Goal: Transaction & Acquisition: Purchase product/service

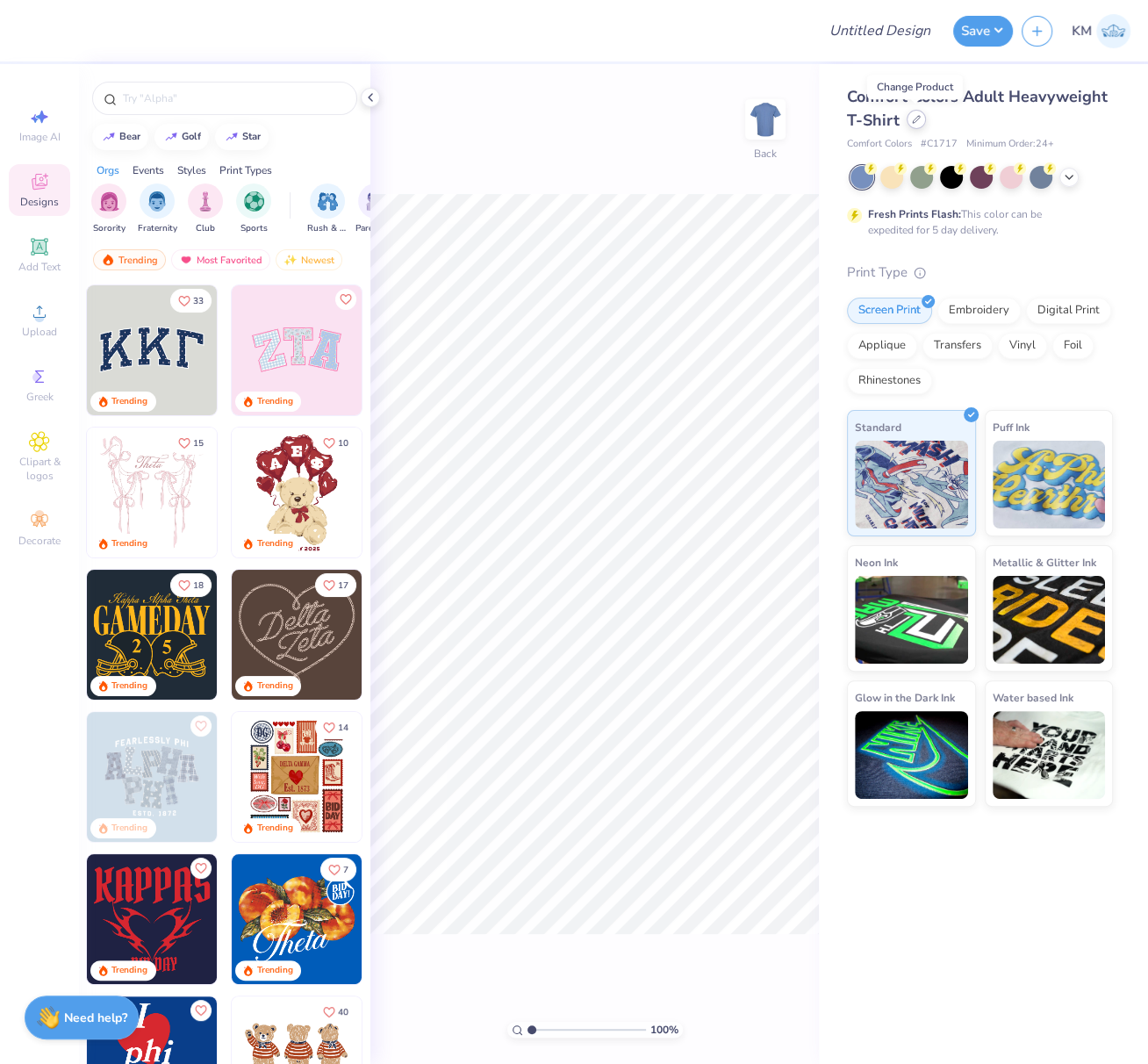
click at [917, 124] on icon at bounding box center [916, 119] width 8 height 8
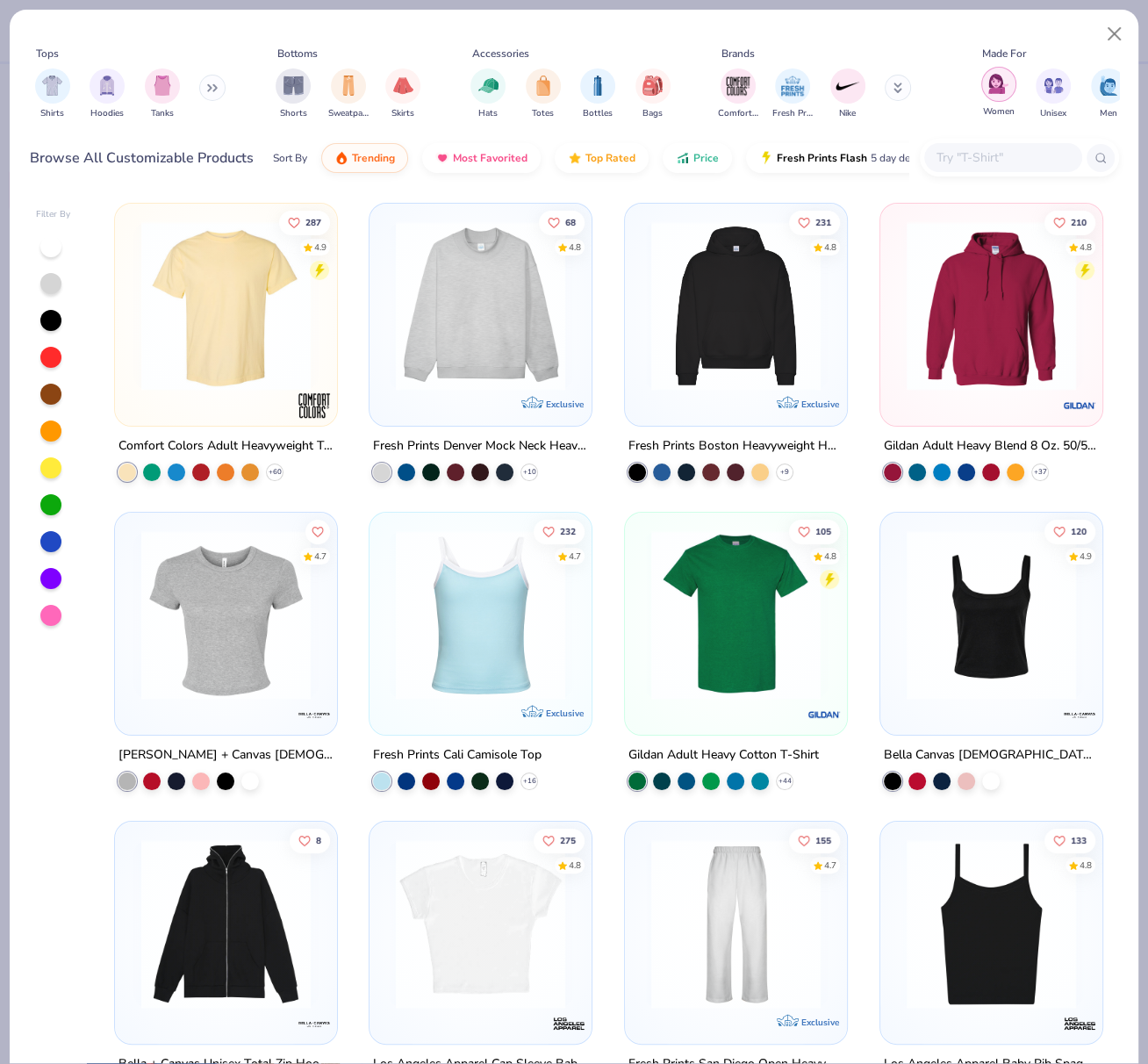
click at [998, 93] on img "filter for Women" at bounding box center [998, 84] width 20 height 20
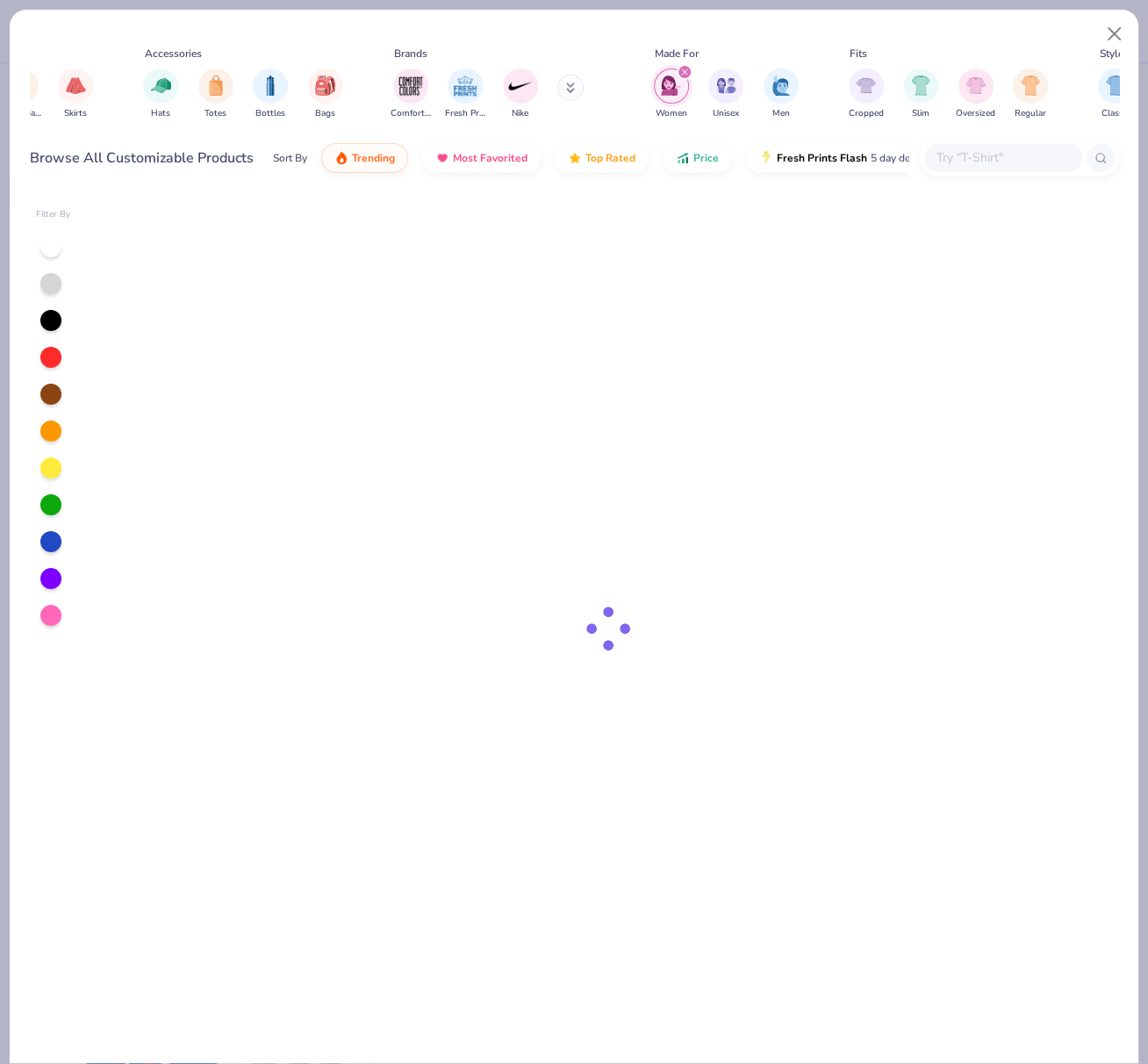
scroll to position [0, 331]
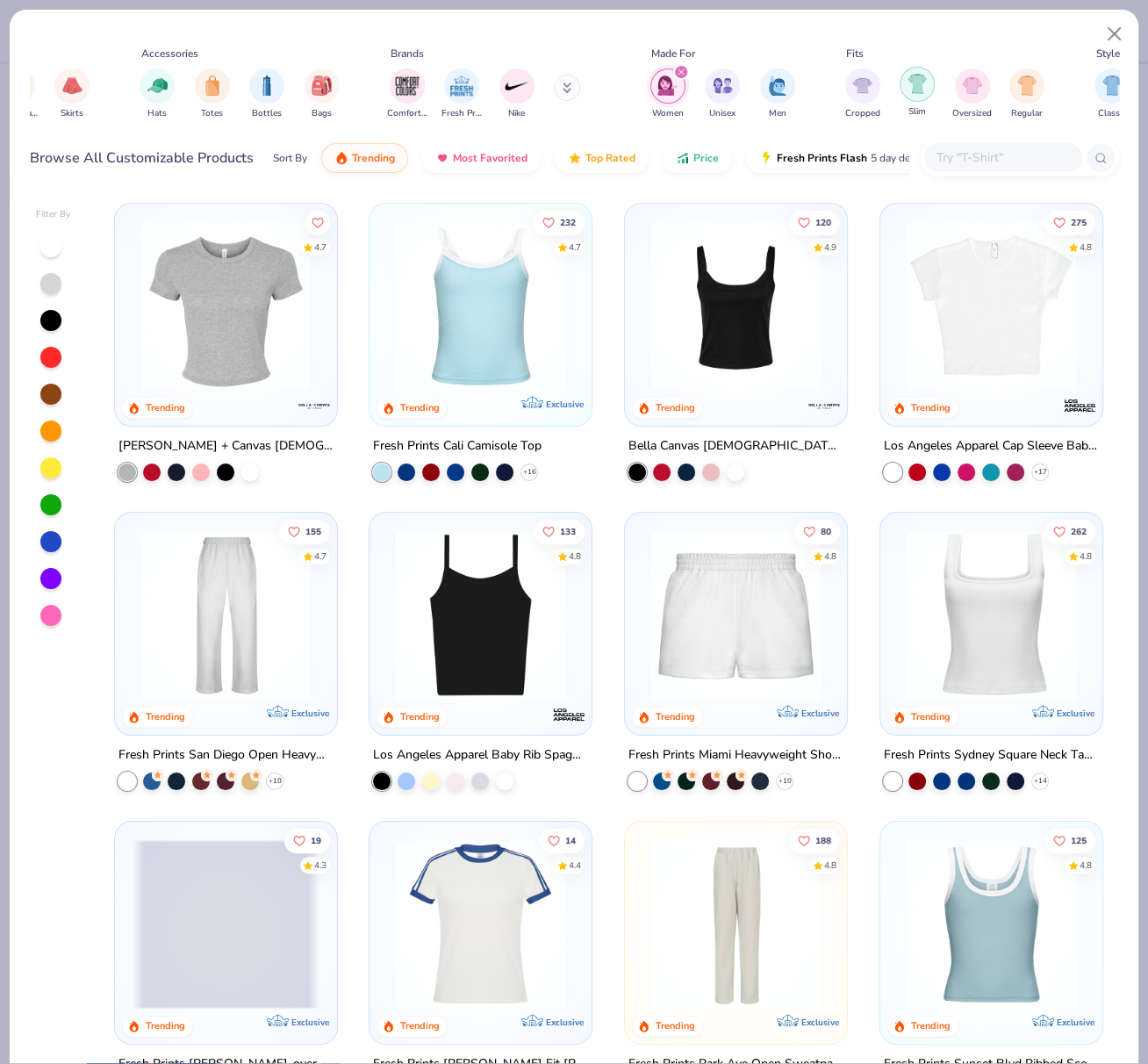
drag, startPoint x: 970, startPoint y: 85, endPoint x: 972, endPoint y: 94, distance: 9.2
click at [970, 85] on img "filter for Oversized" at bounding box center [972, 86] width 20 height 20
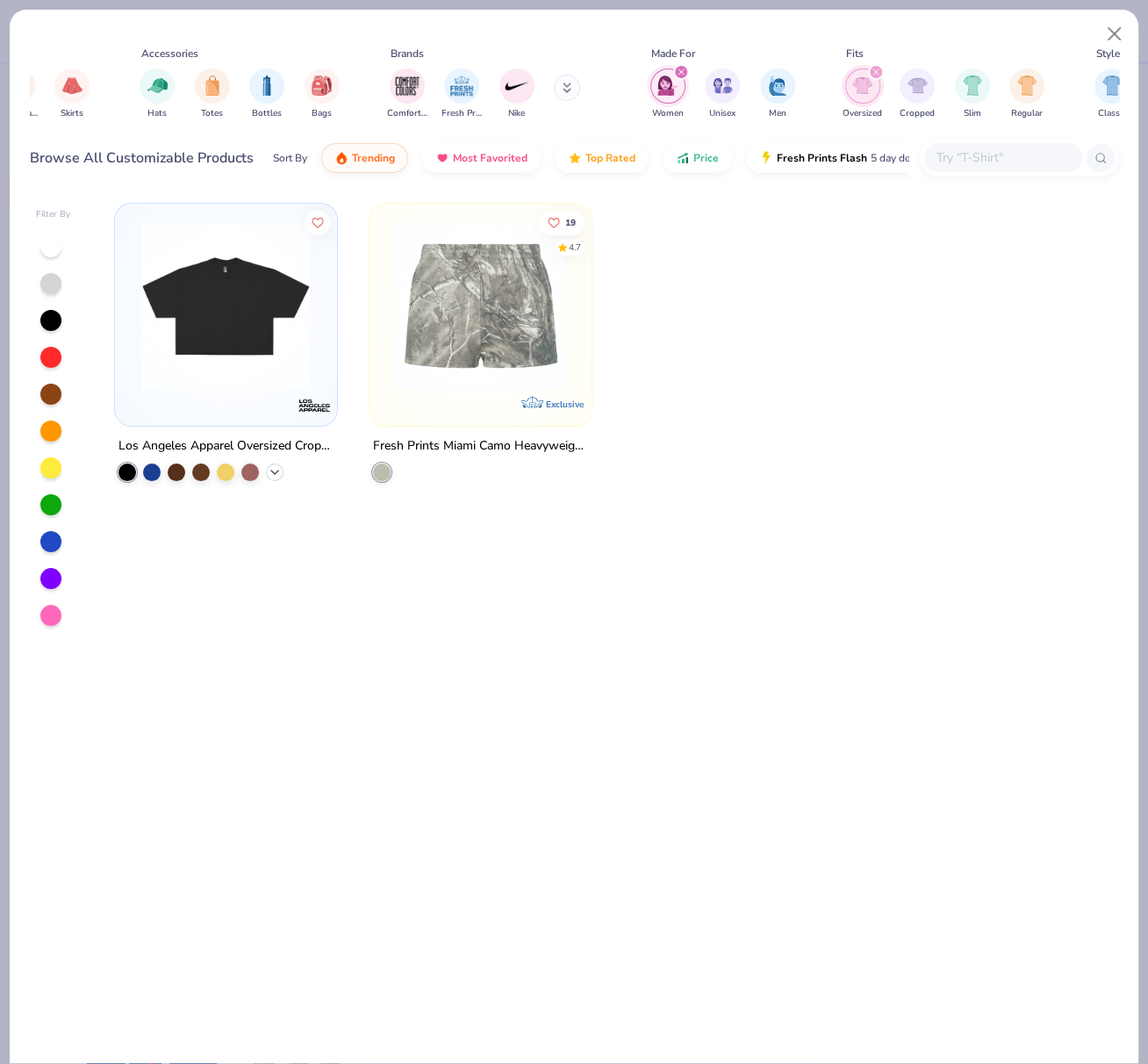
click at [274, 466] on icon at bounding box center [274, 471] width 14 height 14
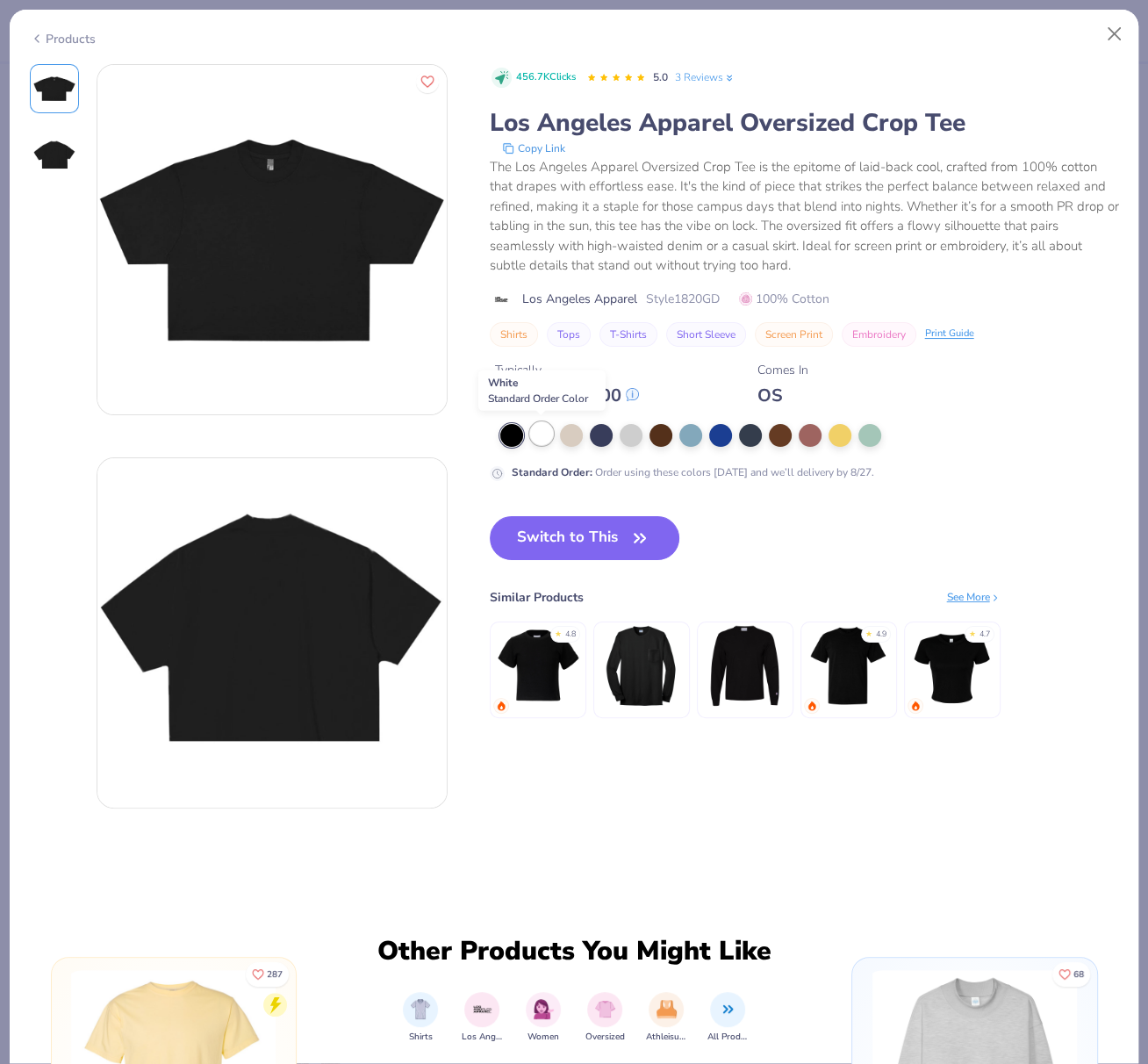
drag, startPoint x: 540, startPoint y: 428, endPoint x: 539, endPoint y: 438, distance: 10.0
click at [541, 428] on div at bounding box center [541, 433] width 23 height 23
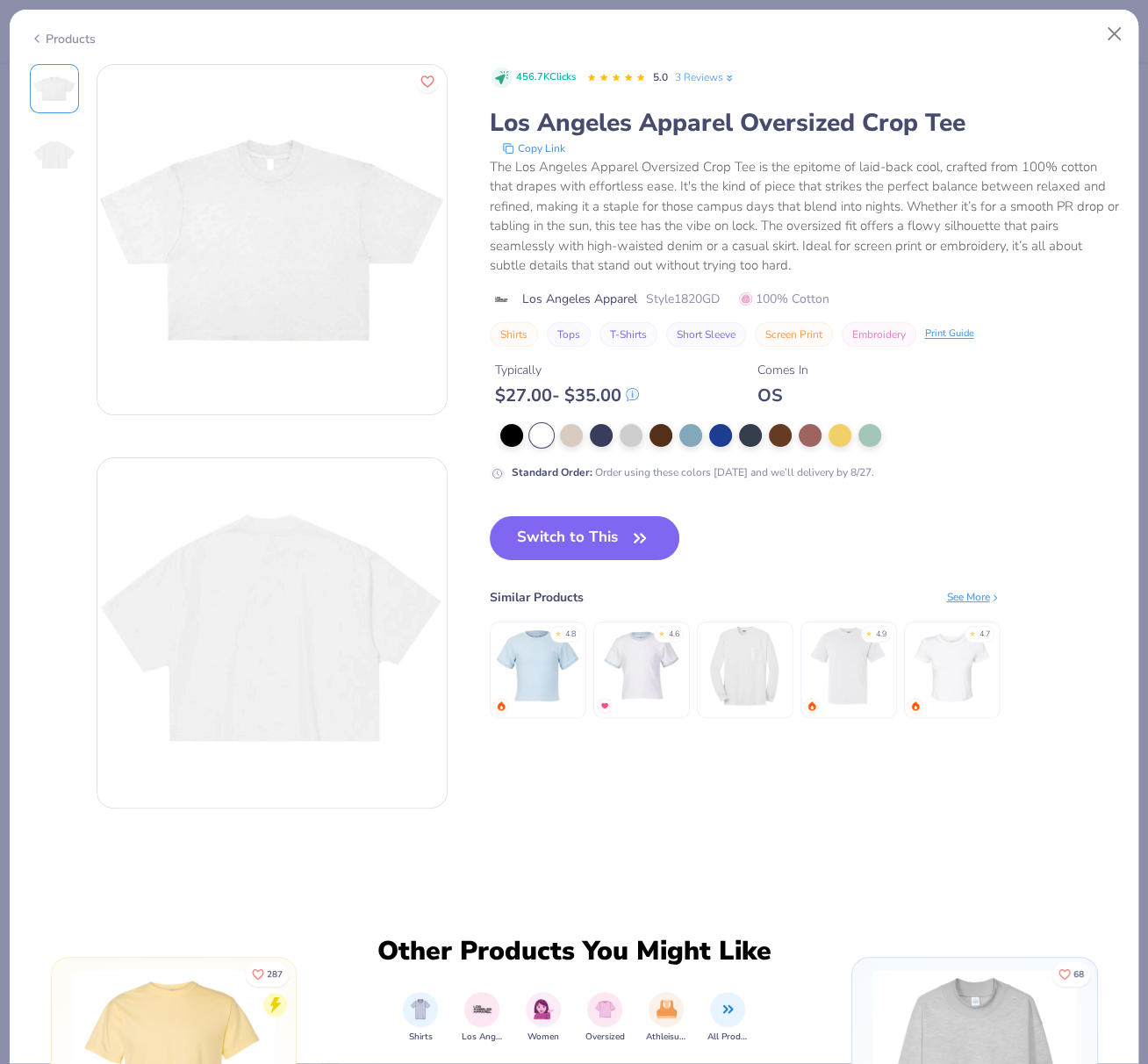
click at [71, 39] on div "Products" at bounding box center [62, 39] width 66 height 19
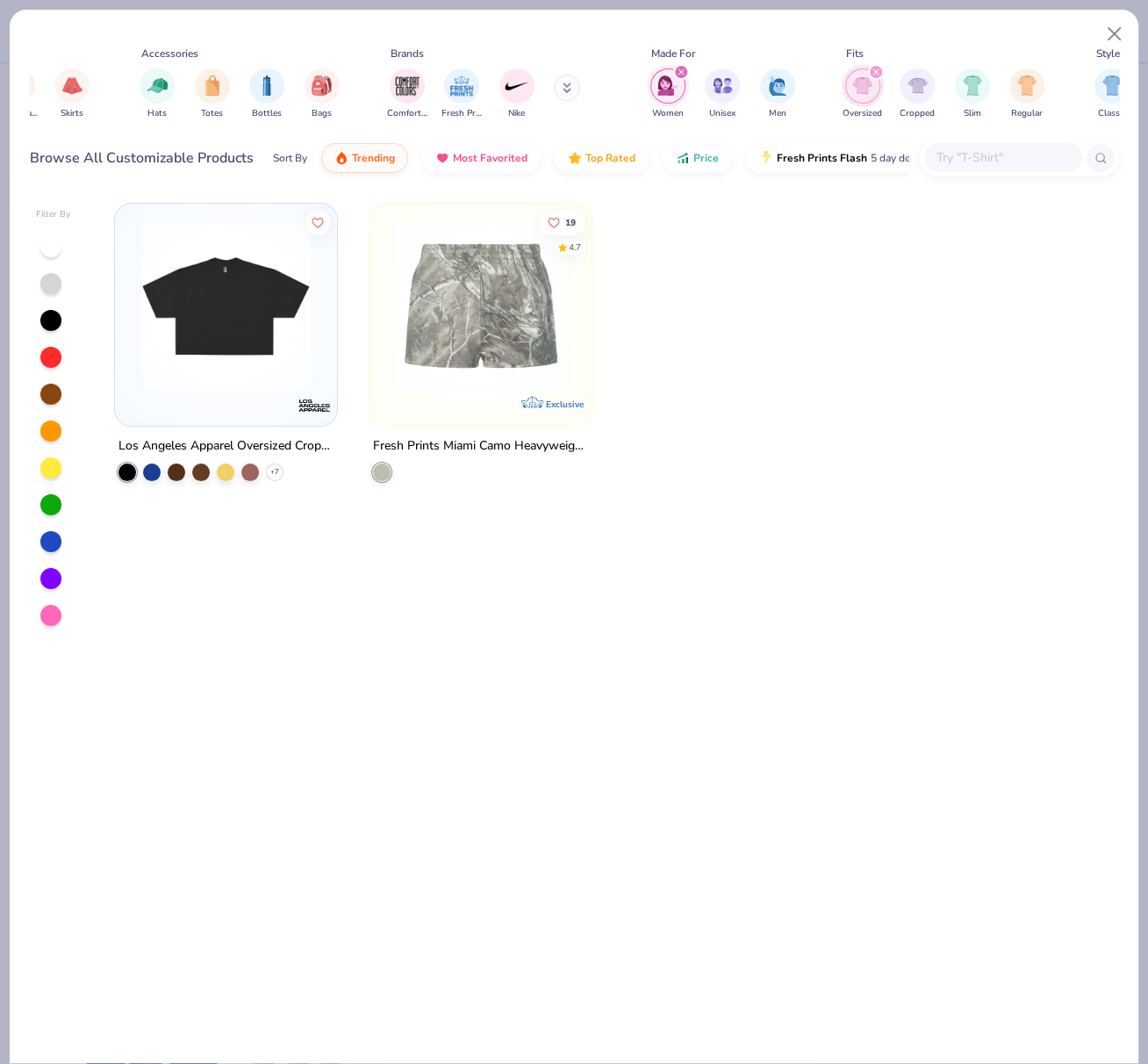
click at [878, 72] on icon "filter for Oversized" at bounding box center [876, 72] width 7 height 7
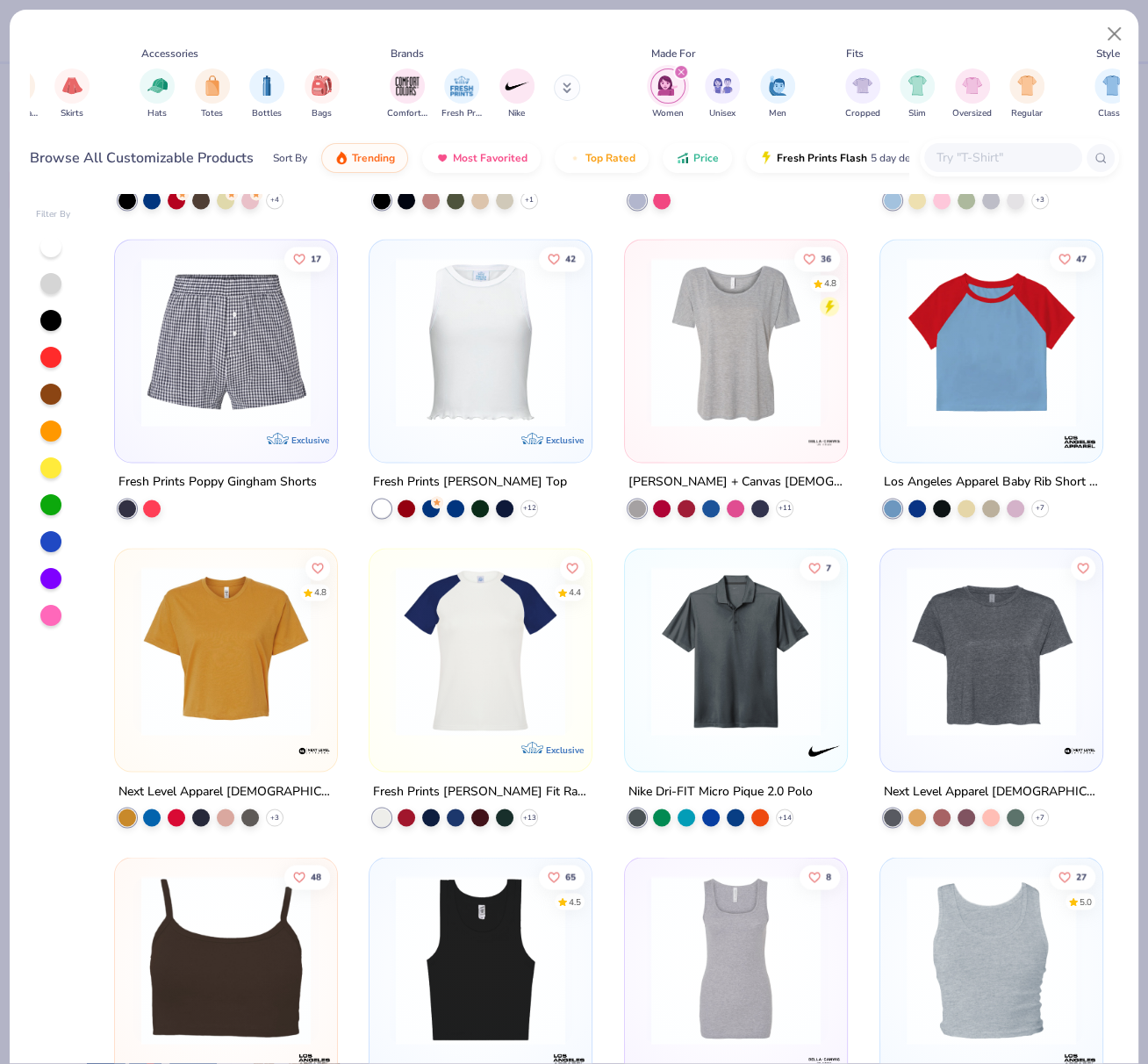
scroll to position [2126, 0]
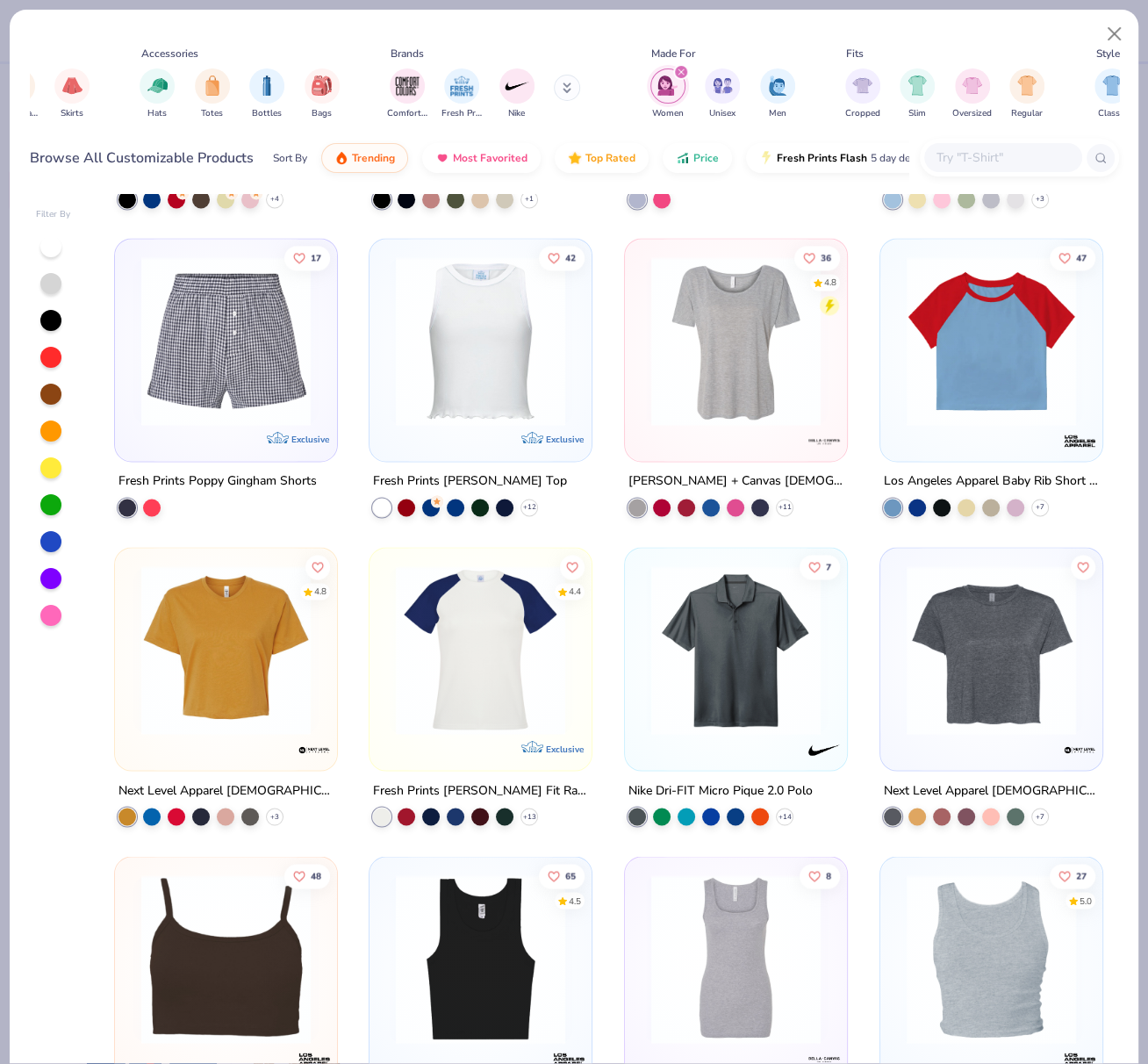
click at [238, 647] on img at bounding box center [226, 649] width 187 height 169
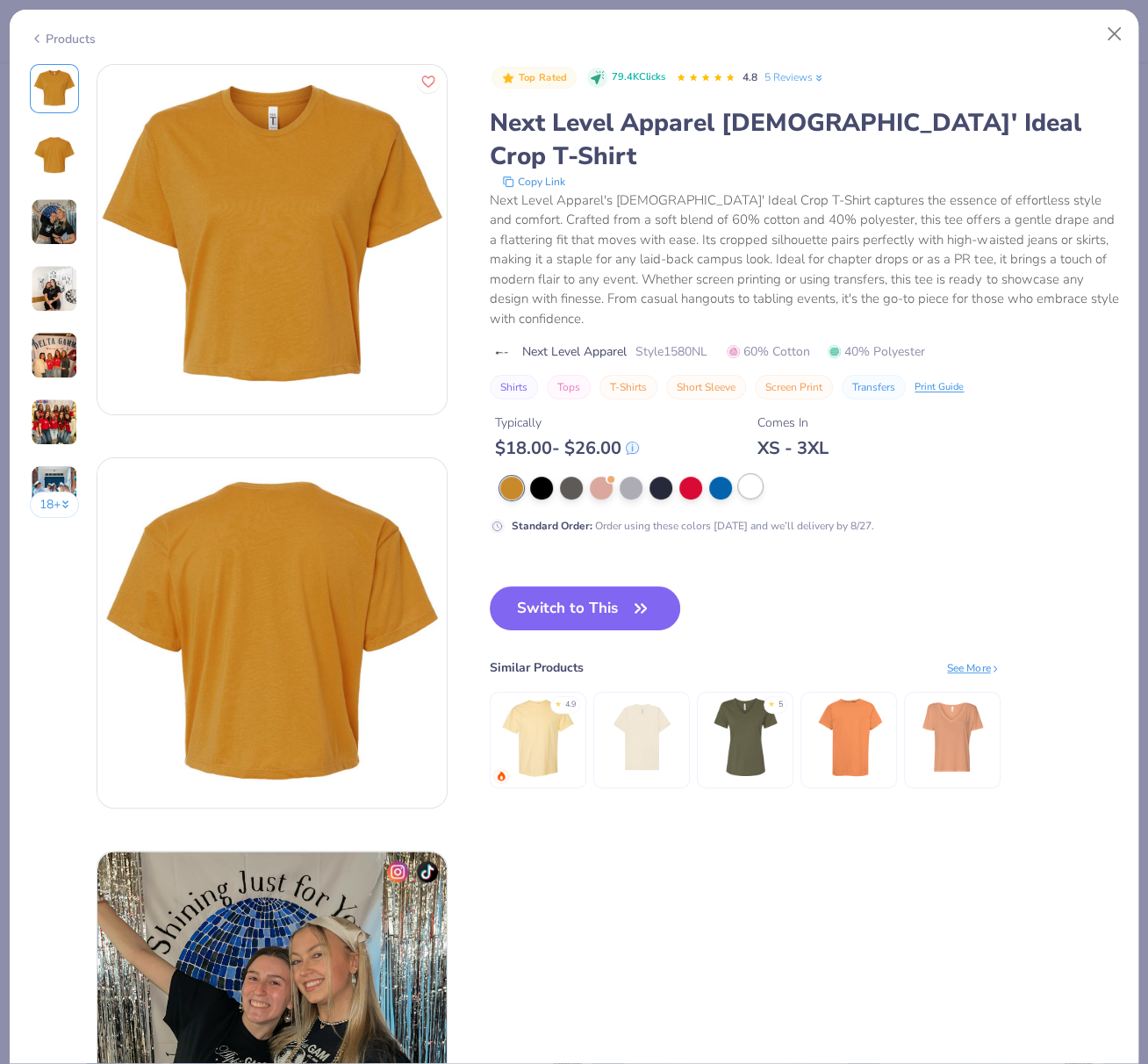
click at [754, 475] on div at bounding box center [750, 486] width 23 height 23
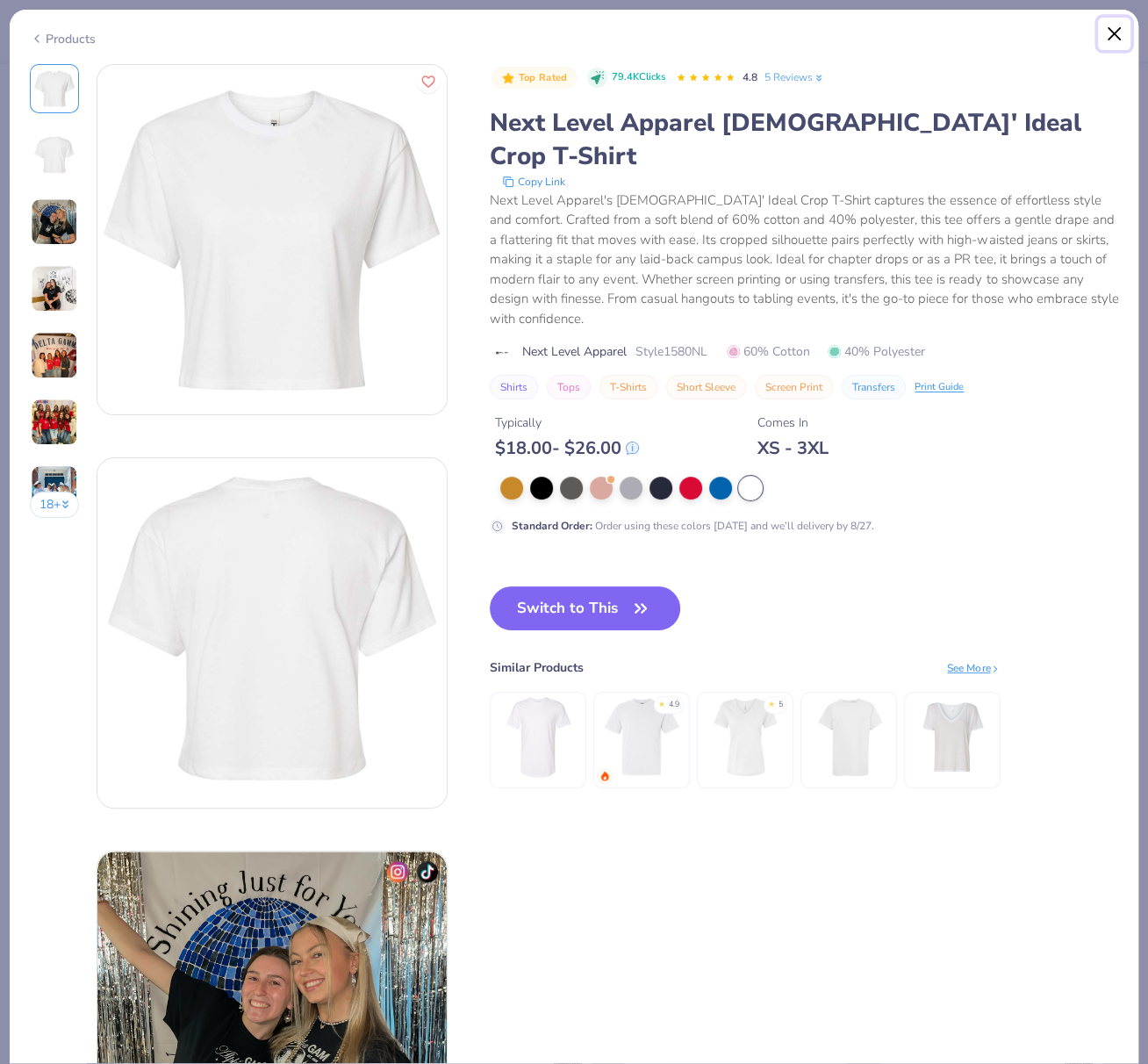
click at [1117, 25] on button "Close" at bounding box center [1115, 34] width 33 height 33
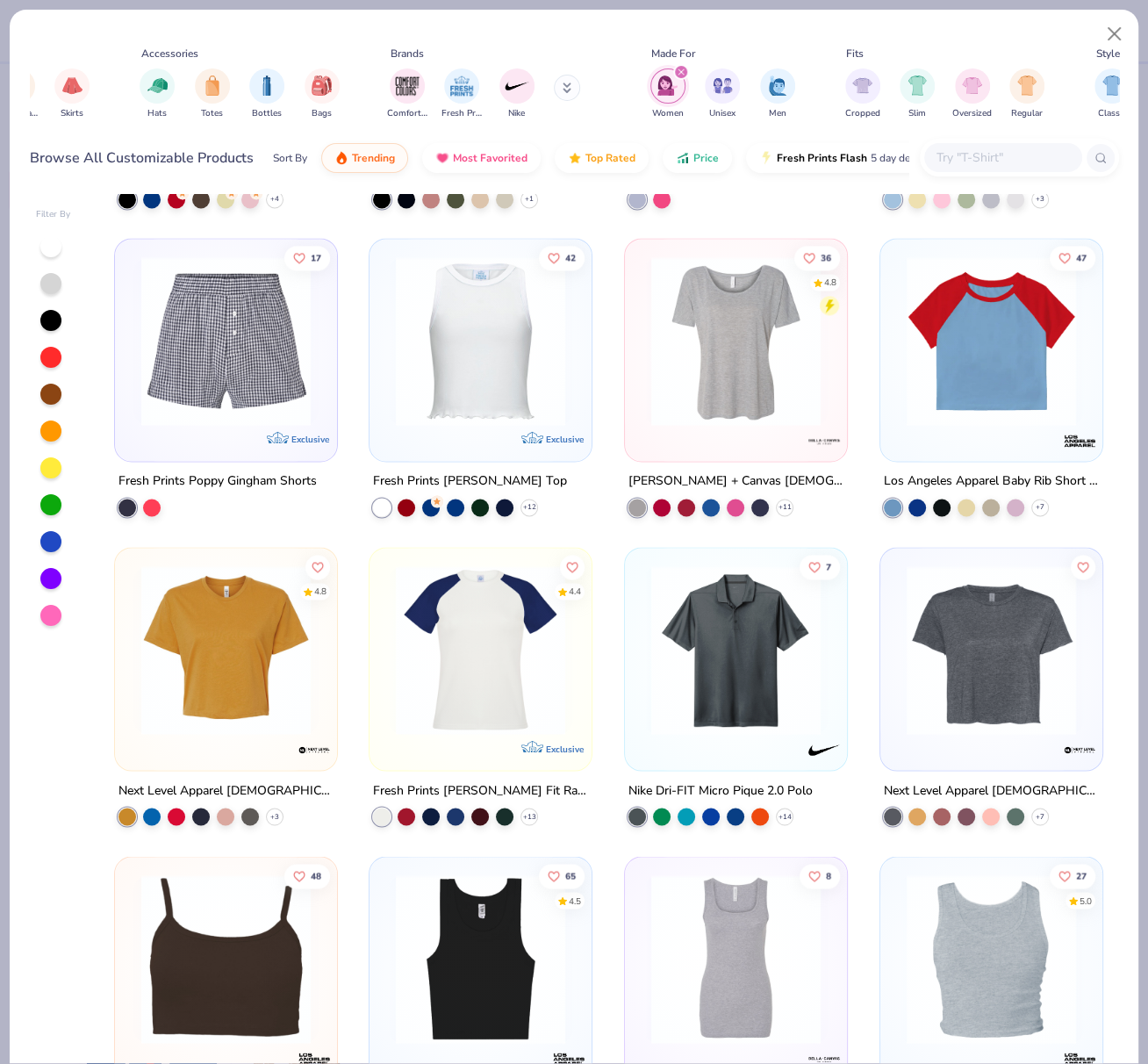
click at [205, 650] on img at bounding box center [226, 649] width 187 height 169
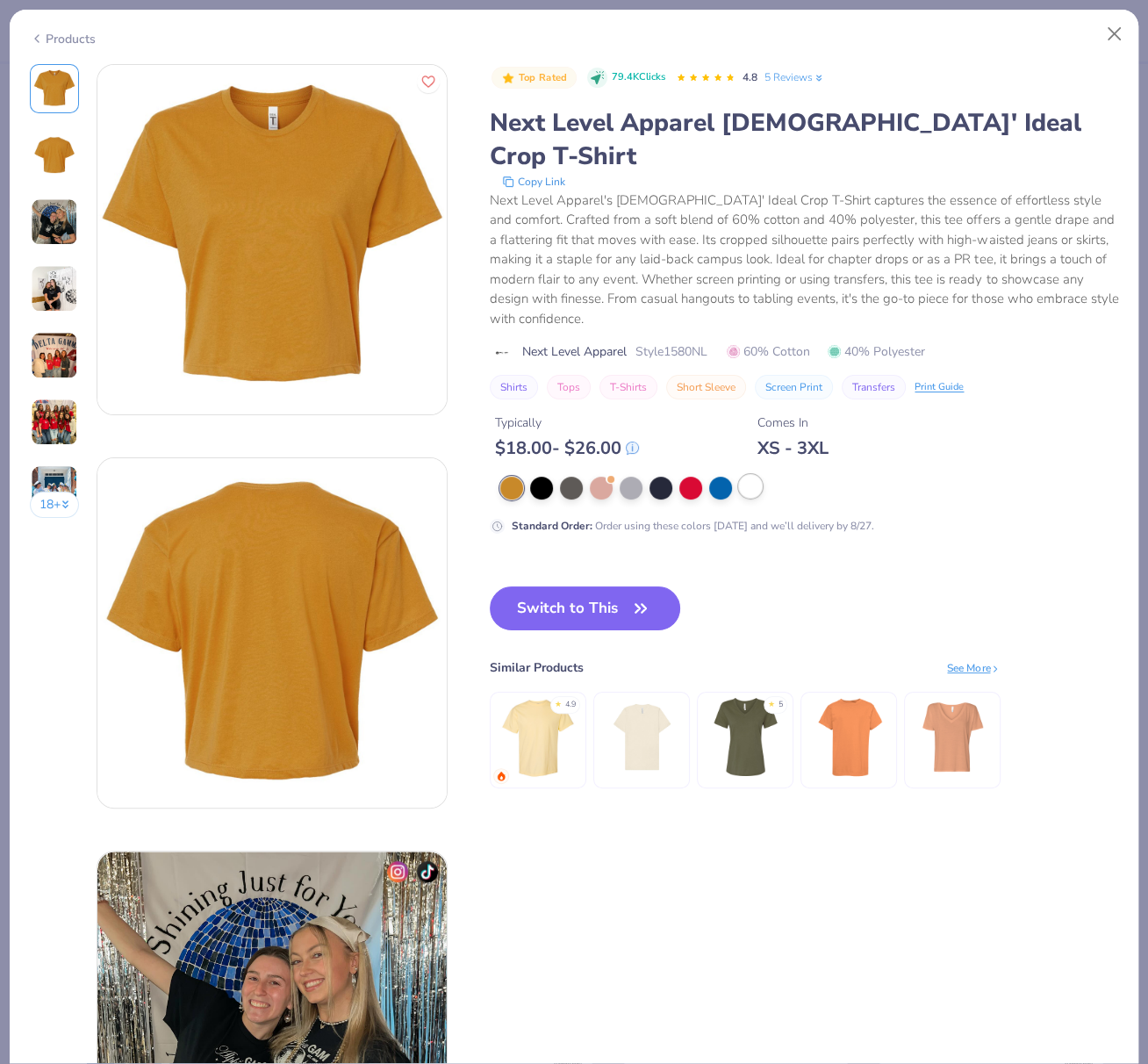
click at [753, 475] on div at bounding box center [750, 486] width 23 height 23
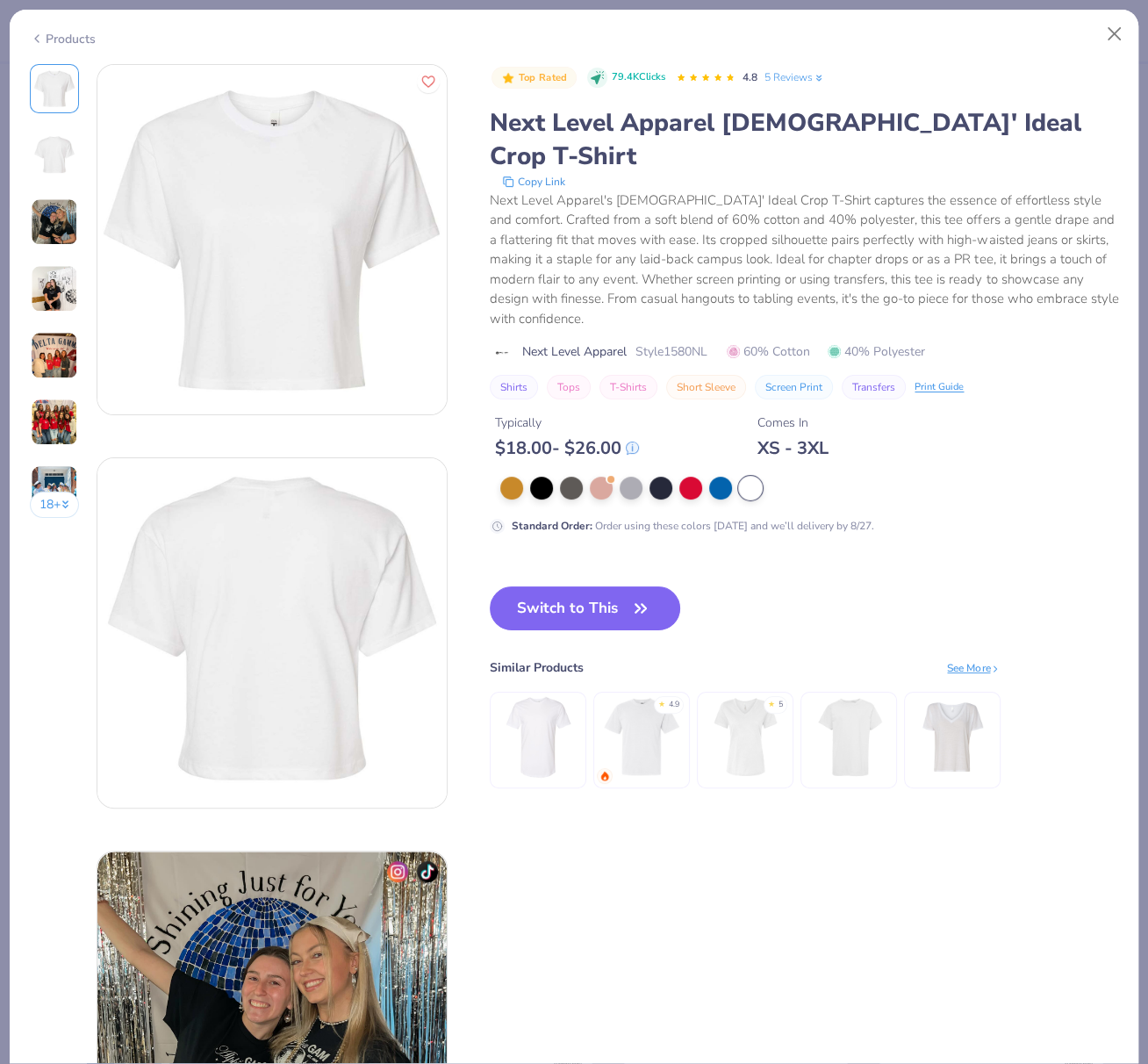
click at [607, 586] on button "Switch to This" at bounding box center [585, 607] width 191 height 44
